Goal: Find specific page/section

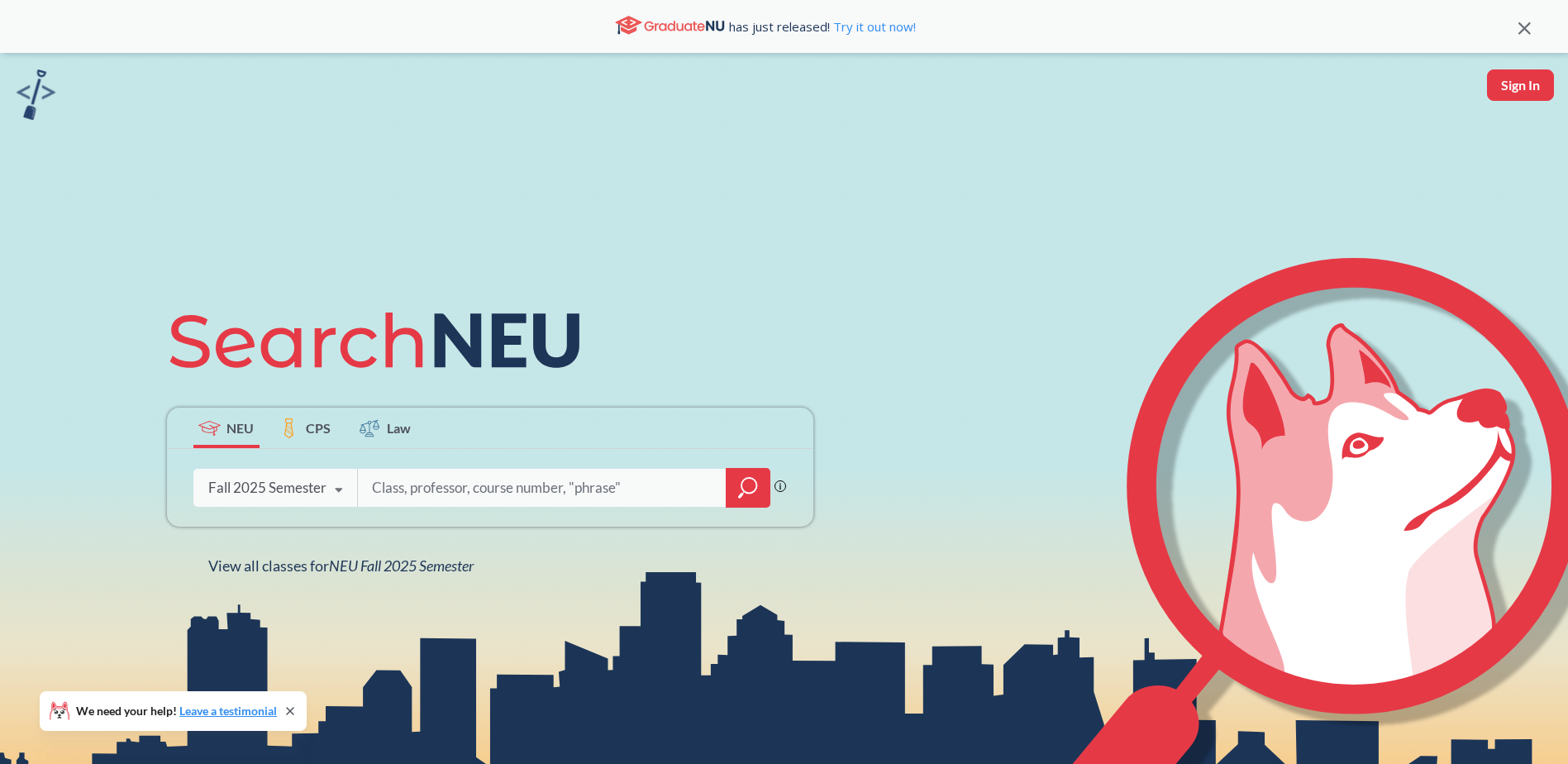
click at [426, 492] on input "search" at bounding box center [542, 487] width 344 height 34
type input "[PERSON_NAME]"
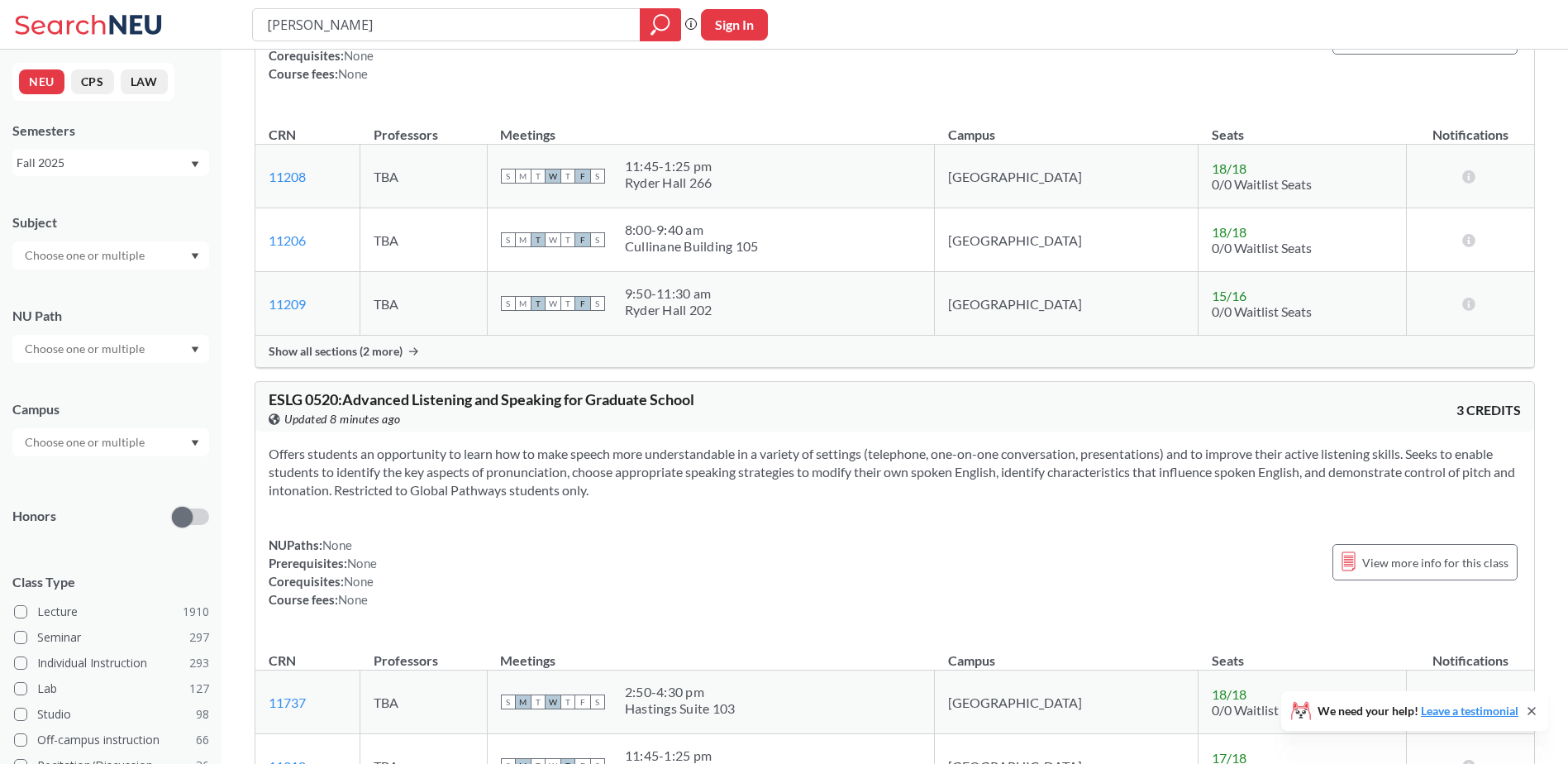
scroll to position [4051, 0]
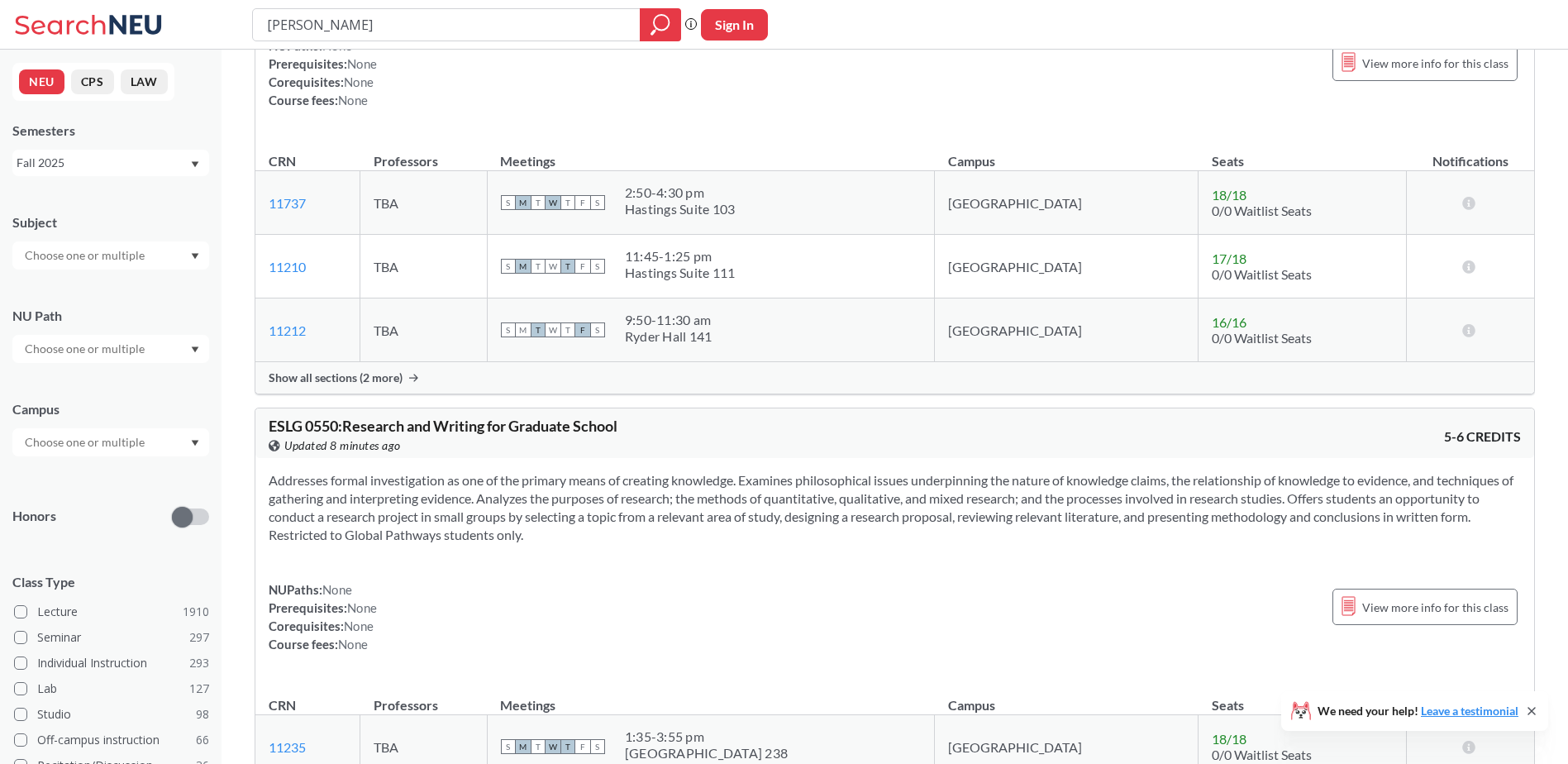
drag, startPoint x: 368, startPoint y: 31, endPoint x: 171, endPoint y: 33, distance: 197.0
click at [172, 33] on div "[PERSON_NAME] Phrase search guarantees the exact search appears in the results.…" at bounding box center [784, 25] width 1568 height 50
type input "busn1103"
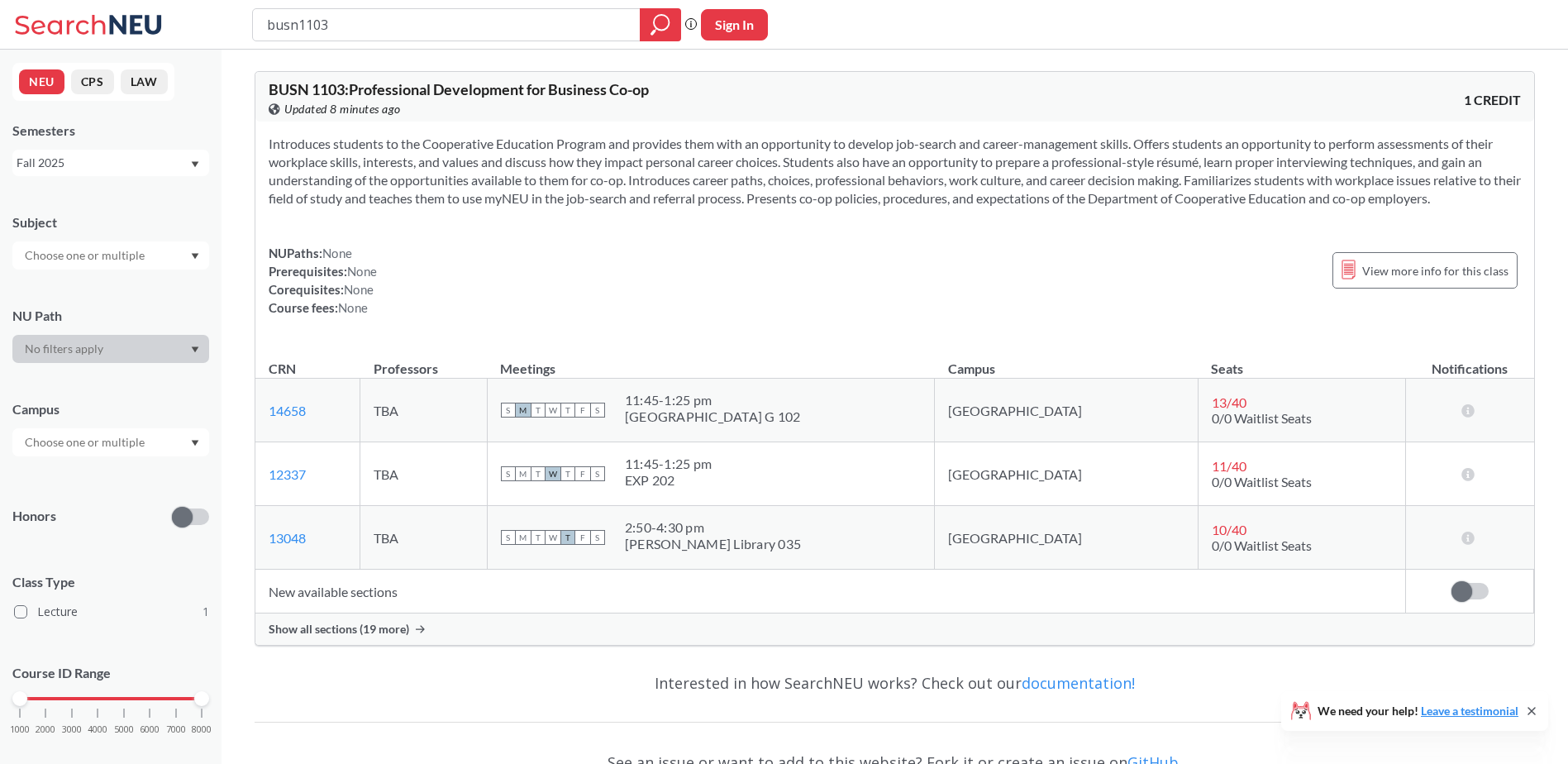
click at [356, 629] on span "Show all sections (19 more)" at bounding box center [338, 629] width 140 height 15
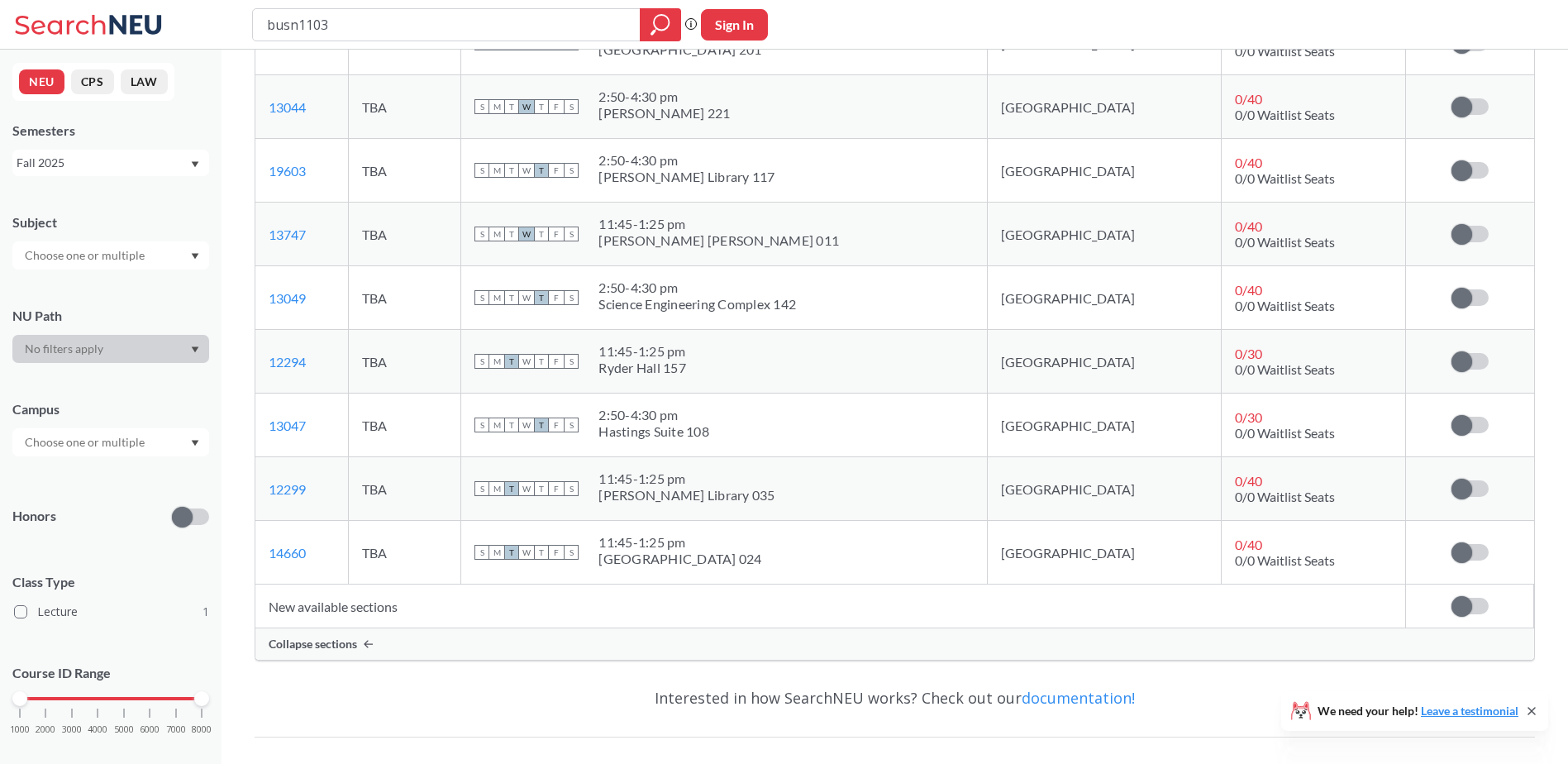
scroll to position [1357, 0]
